Goal: Information Seeking & Learning: Learn about a topic

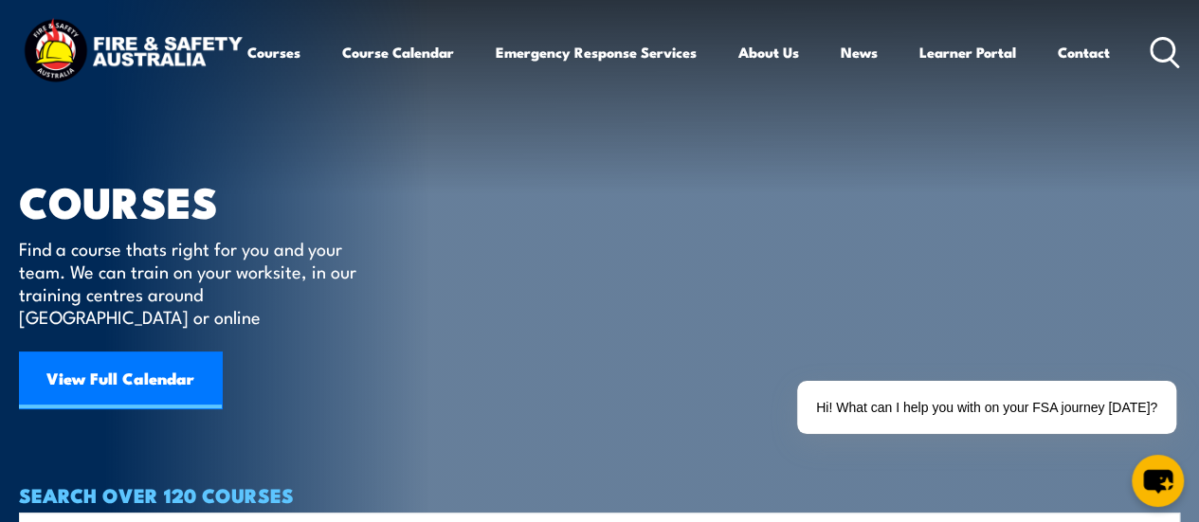
click at [1151, 61] on circle at bounding box center [1162, 49] width 23 height 23
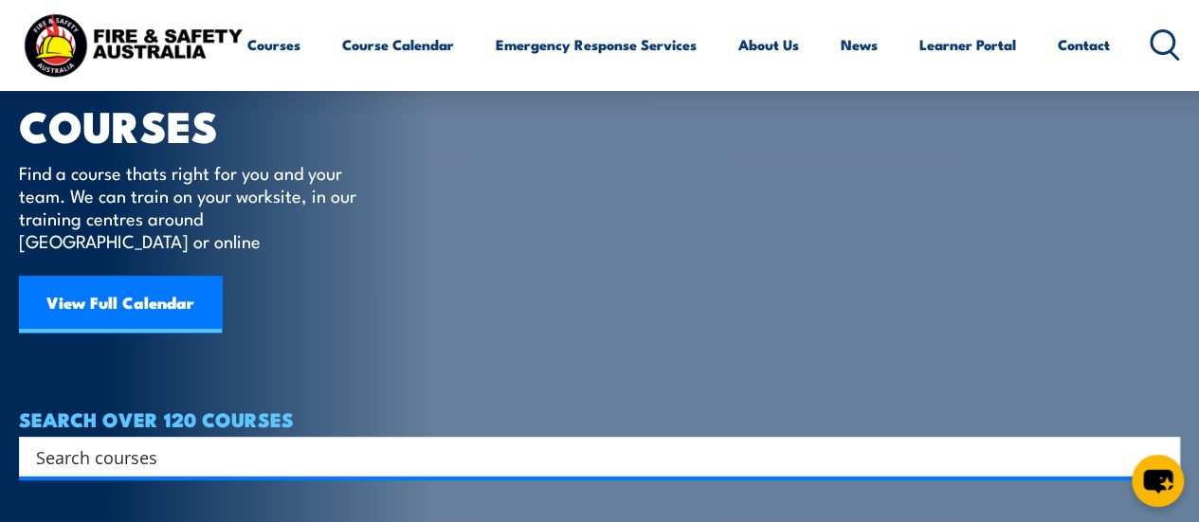
scroll to position [202, 0]
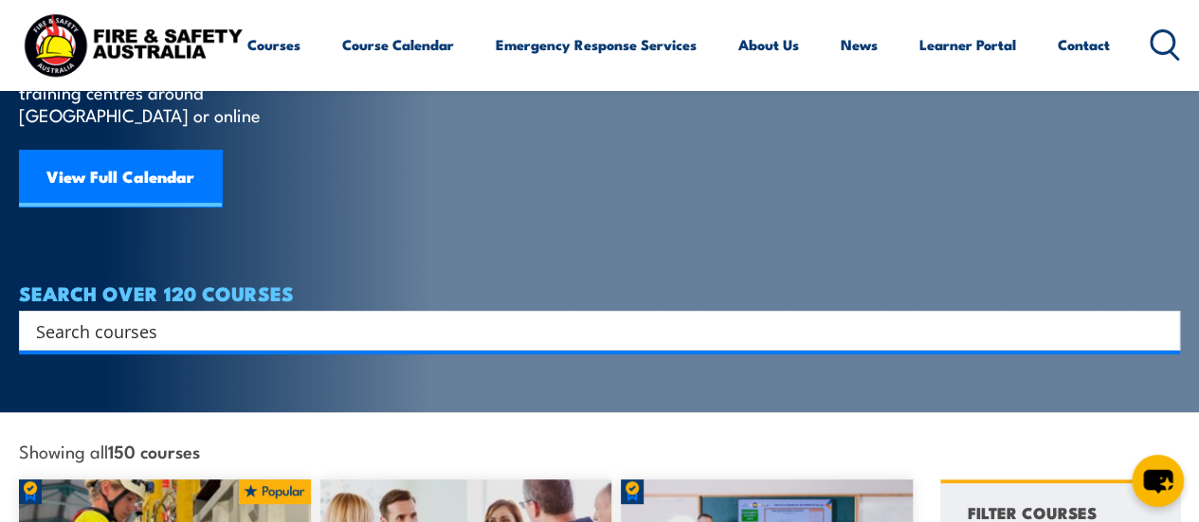
click at [174, 317] on input "Search input" at bounding box center [587, 331] width 1102 height 28
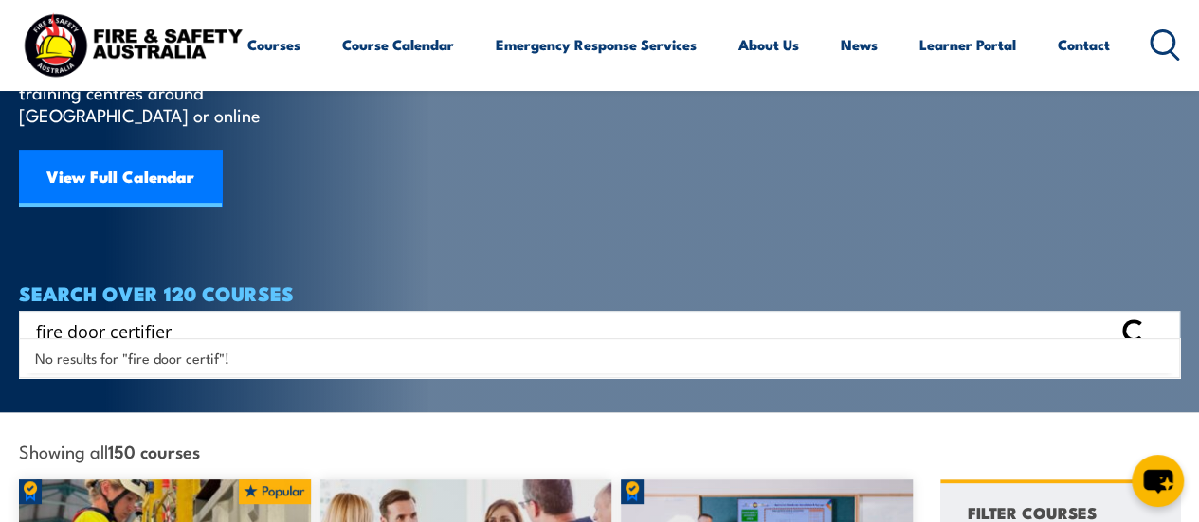
type input "fire door certifier"
